Goal: Transaction & Acquisition: Purchase product/service

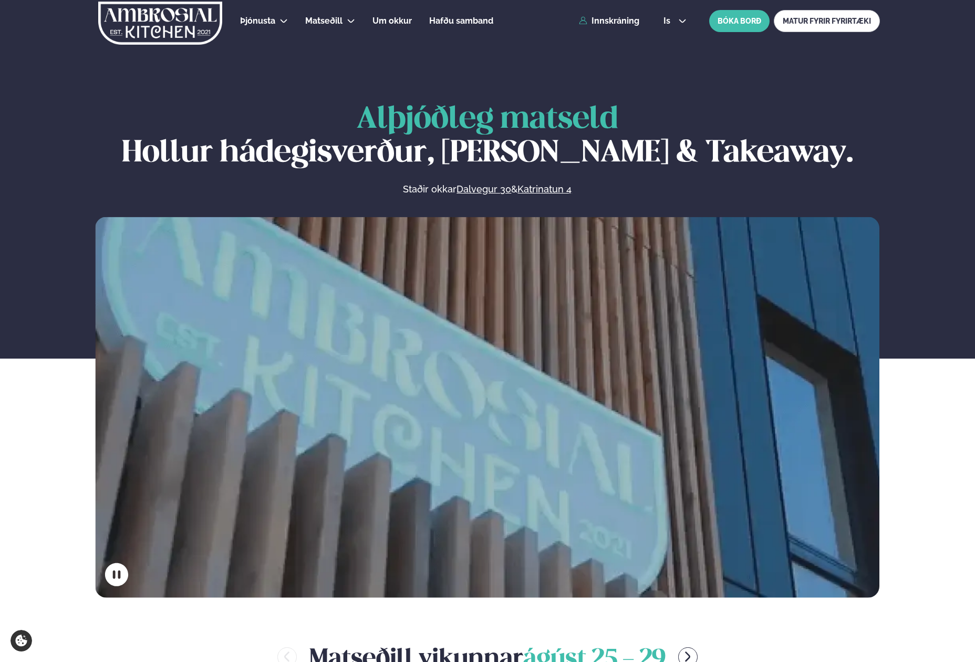
click at [623, 18] on link "Innskráning" at bounding box center [609, 20] width 60 height 9
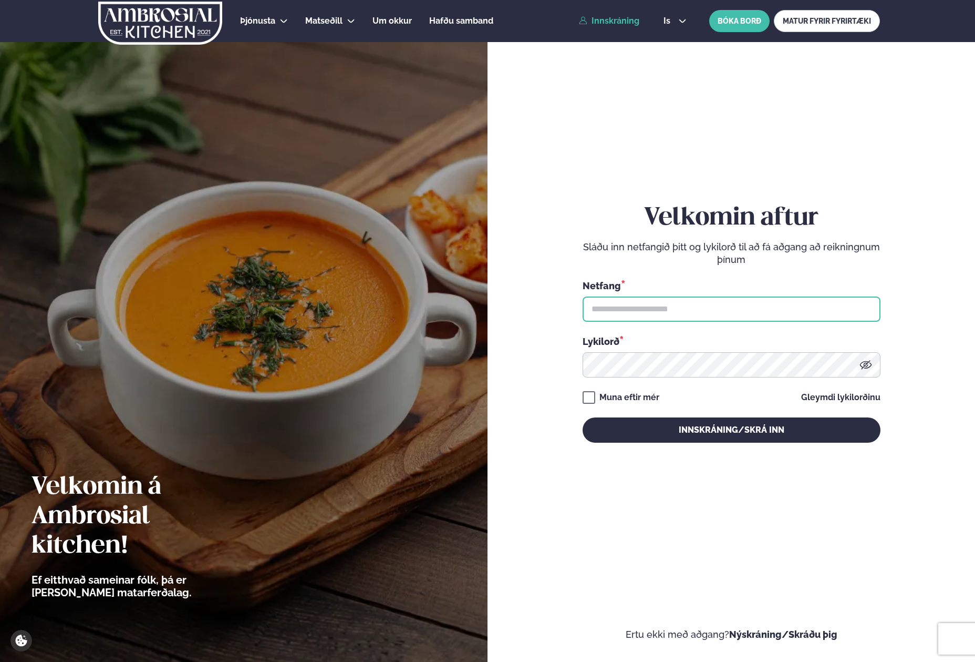
click at [677, 309] on input "text" at bounding box center [732, 308] width 298 height 25
click at [696, 312] on input "text" at bounding box center [732, 308] width 298 height 25
drag, startPoint x: 851, startPoint y: 316, endPoint x: 850, endPoint y: 311, distance: 5.8
click at [851, 316] on input "text" at bounding box center [732, 308] width 298 height 25
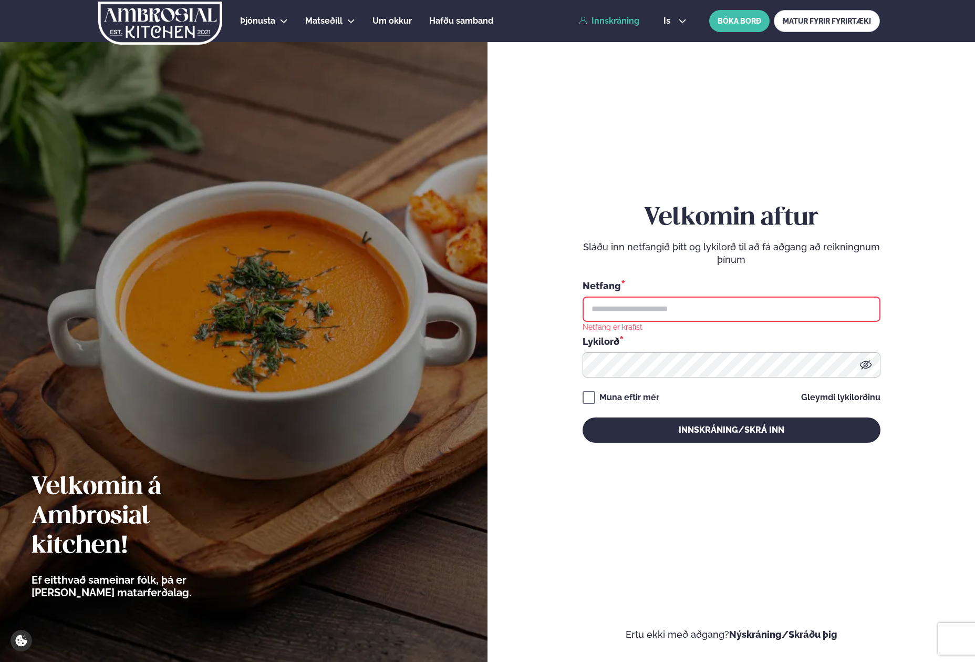
type input "**********"
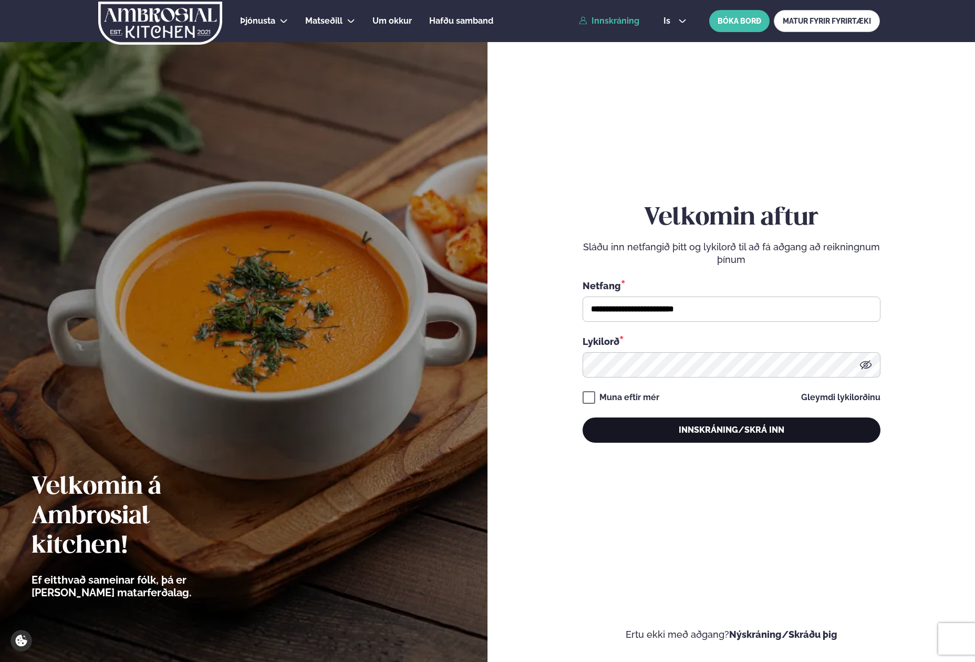
click at [692, 424] on button "Innskráning/Skrá inn" at bounding box center [732, 429] width 298 height 25
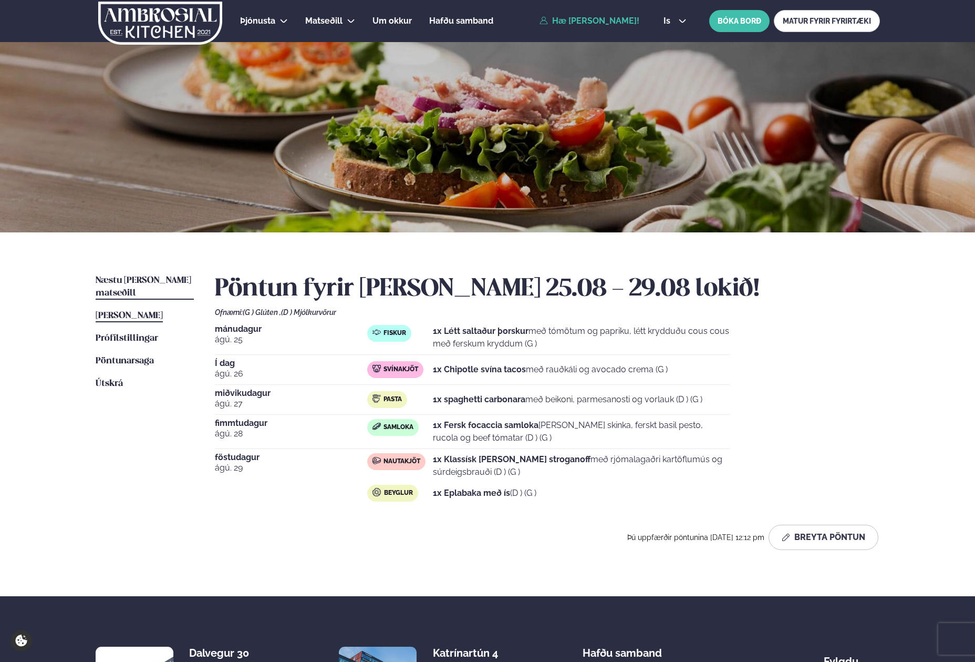
click at [159, 277] on span "Næstu [PERSON_NAME] matseðill" at bounding box center [144, 287] width 96 height 22
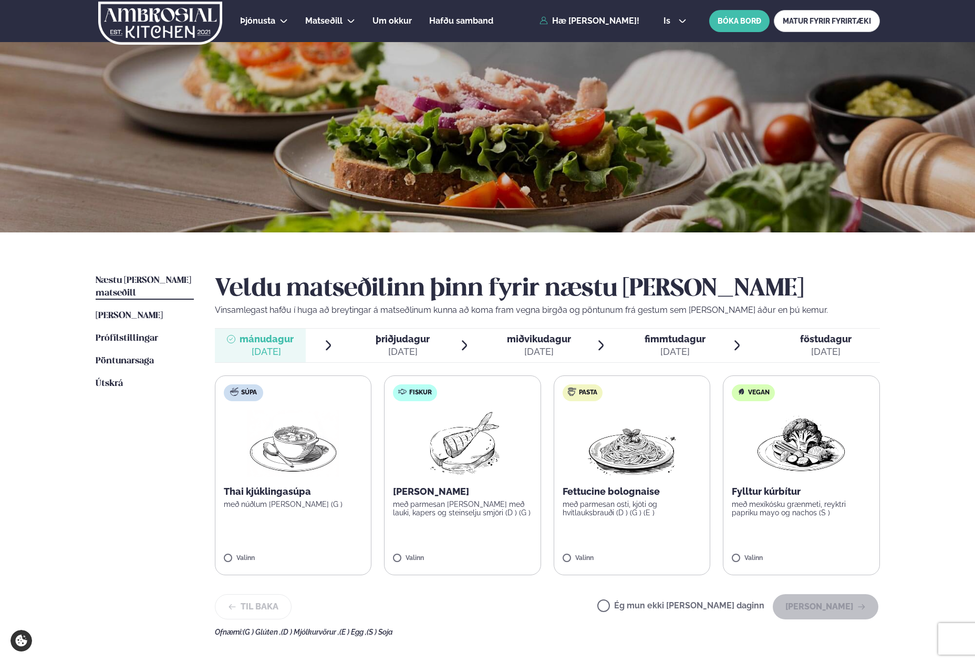
click at [634, 472] on img at bounding box center [632, 442] width 92 height 67
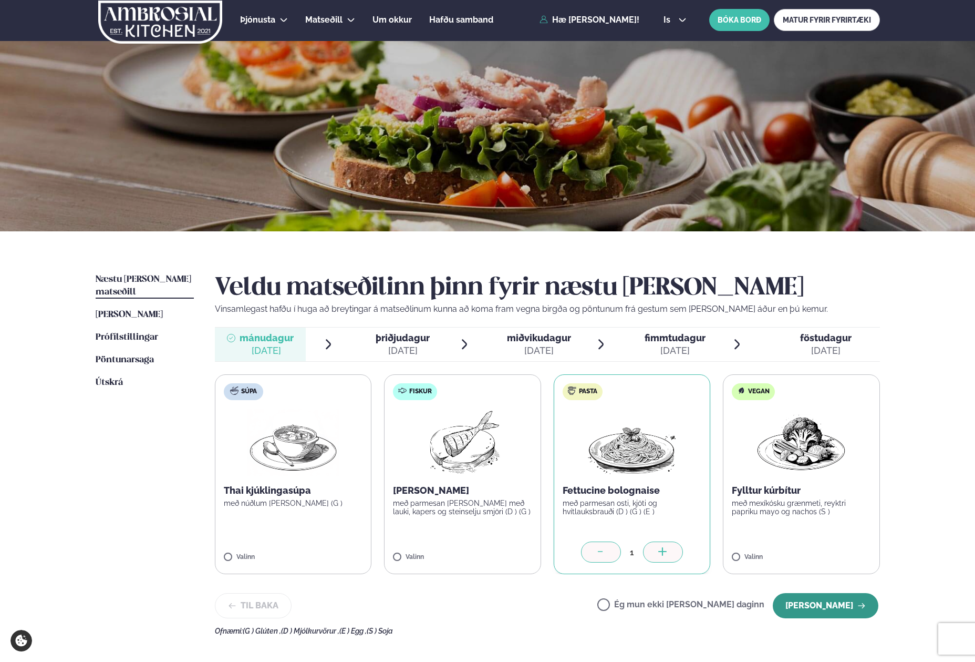
click at [833, 603] on button "[PERSON_NAME]" at bounding box center [826, 605] width 106 height 25
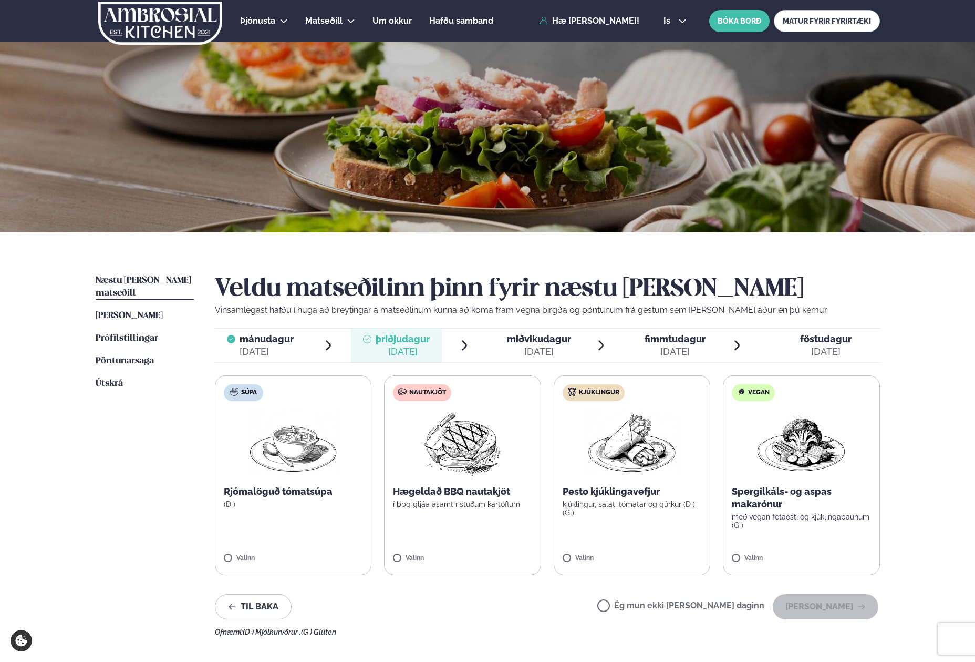
click at [655, 520] on label "Kjúklingur Pesto kjúklingavefjur kjúklingur, salat, tómatar og gúrkur (D ) (G )…" at bounding box center [632, 475] width 157 height 200
click at [839, 603] on button "[PERSON_NAME]" at bounding box center [826, 606] width 106 height 25
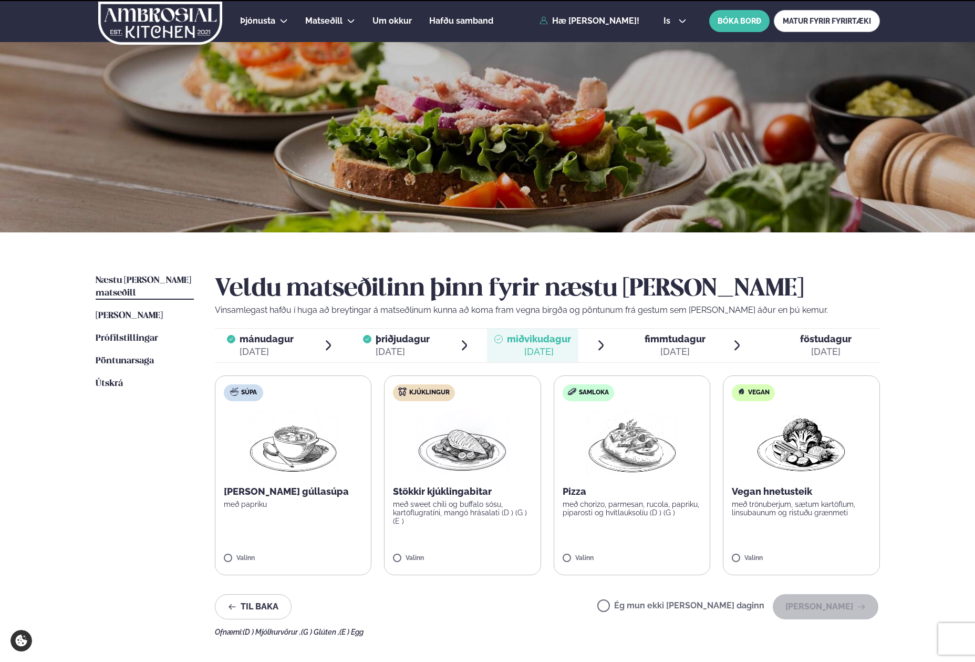
scroll to position [1, 0]
click at [482, 497] on div "Stökkir kjúklingabitar með sweet chili og buffalo sósu, kartöflugratíni, mangó …" at bounding box center [462, 505] width 139 height 40
click at [614, 503] on p "með chorizo, parmesan, rucola, papriku, piparosti og hvítlauksolíu (D ) (G )" at bounding box center [632, 507] width 139 height 17
click at [420, 547] on div at bounding box center [431, 552] width 40 height 21
click at [679, 526] on label "Samloka Pizza með chorizo, parmesan, rucola, papriku, piparosti og hvítlauksolí…" at bounding box center [632, 475] width 157 height 200
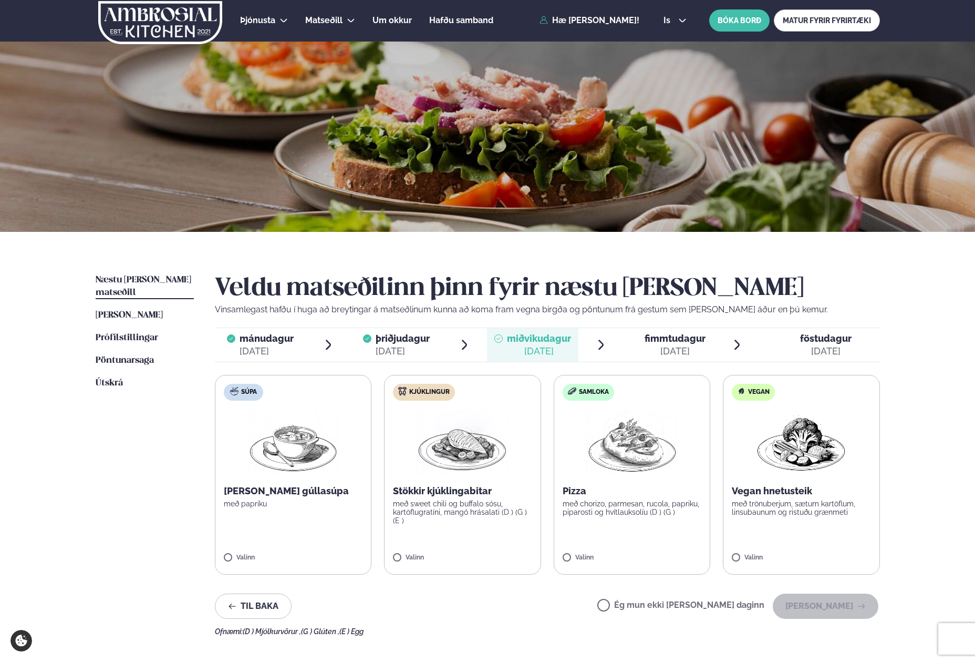
click at [658, 511] on p "með chorizo, parmesan, rucola, papriku, piparosti og hvítlauksolíu (D ) (G )" at bounding box center [632, 507] width 139 height 17
click at [841, 605] on button "[PERSON_NAME]" at bounding box center [826, 605] width 106 height 25
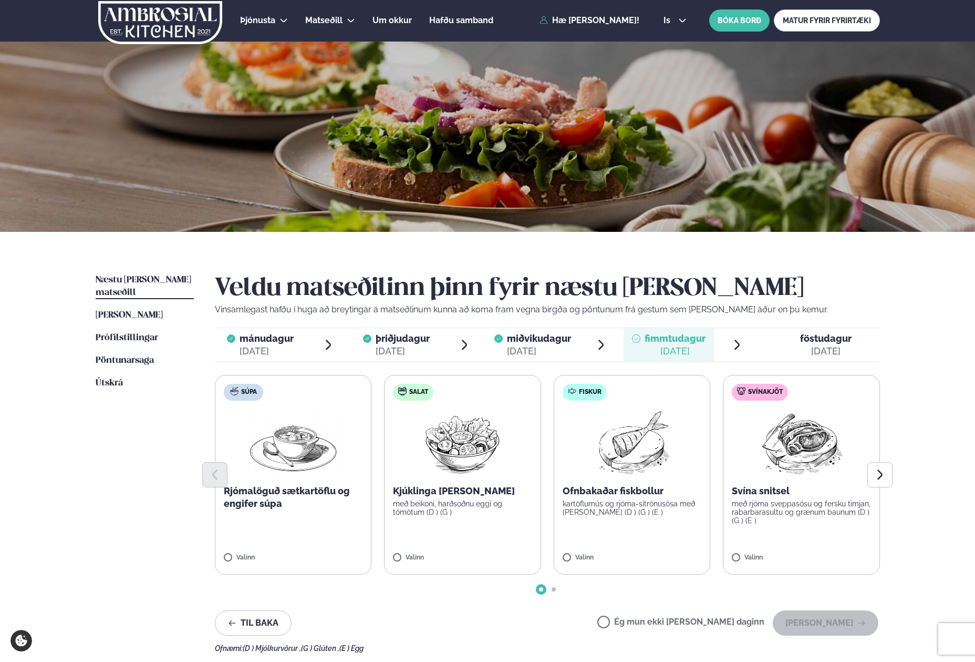
click at [468, 503] on p "með beikoni, harðsoðnu eggi og tómötum (D ) (G )" at bounding box center [462, 507] width 139 height 17
click at [423, 543] on div at bounding box center [431, 552] width 40 height 21
click at [577, 504] on p "kartöflumús og rjóma-sítrónusósa með [PERSON_NAME] (D ) (G ) (E )" at bounding box center [632, 507] width 139 height 17
click at [847, 623] on button "[PERSON_NAME]" at bounding box center [826, 622] width 106 height 25
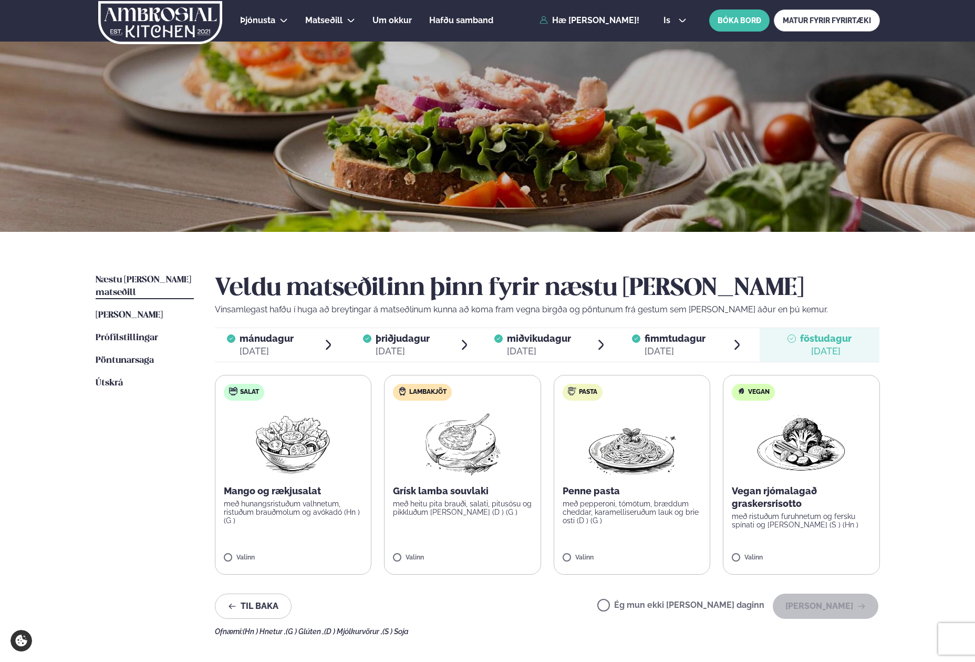
click at [301, 486] on p "Mango og rækjusalat" at bounding box center [293, 491] width 139 height 13
click at [856, 605] on button "[PERSON_NAME]" at bounding box center [826, 605] width 106 height 25
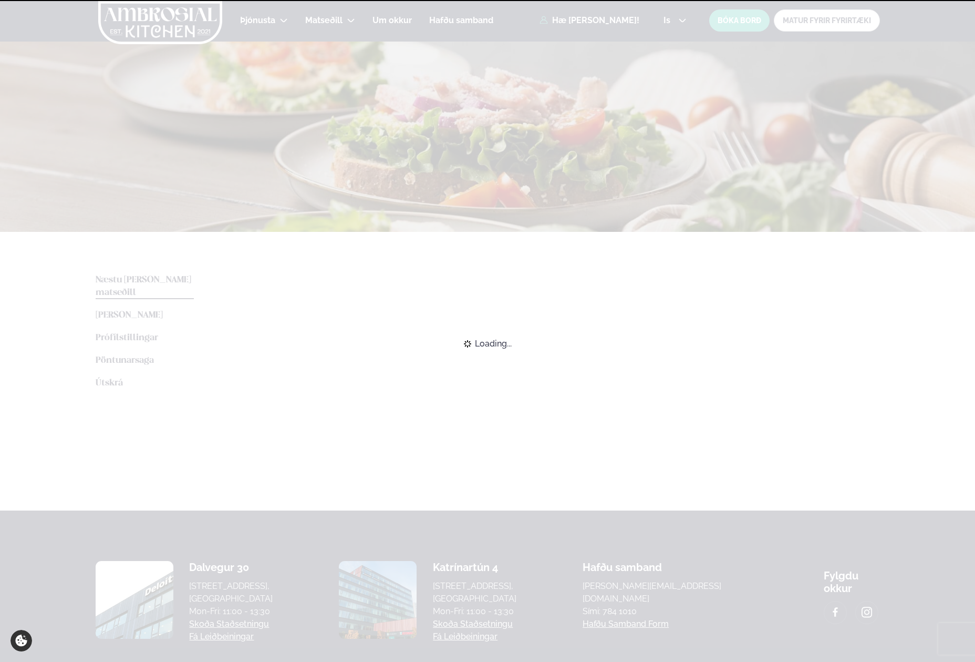
scroll to position [1, 0]
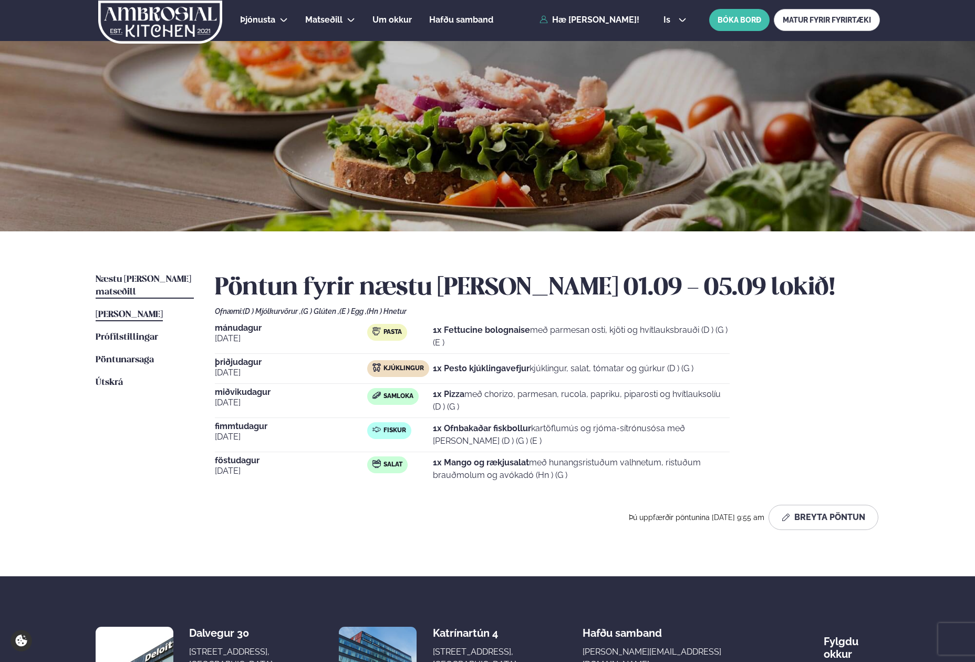
click at [131, 310] on span "[PERSON_NAME]" at bounding box center [129, 314] width 67 height 9
